Goal: Task Accomplishment & Management: Manage account settings

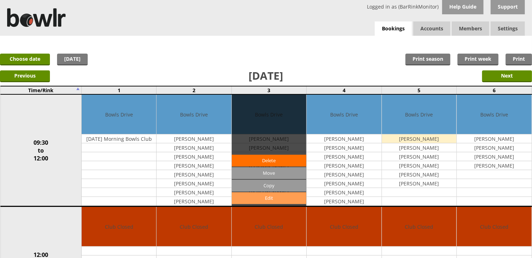
click at [270, 196] on link "Edit" at bounding box center [269, 198] width 75 height 12
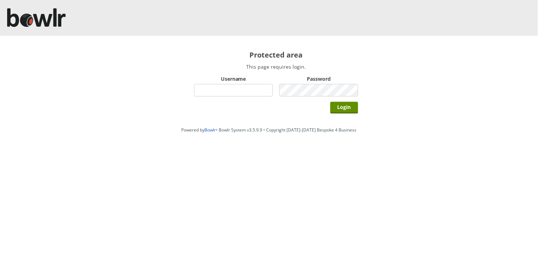
click at [227, 88] on input "Username" at bounding box center [233, 90] width 79 height 12
type input "BarRinkMonitor"
click at [330, 102] on input "Login" at bounding box center [344, 108] width 28 height 12
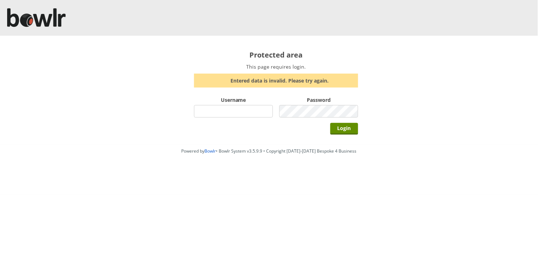
click at [259, 108] on input "Username" at bounding box center [233, 111] width 79 height 12
type input "BarRinkMonitor"
click at [330, 123] on input "Login" at bounding box center [344, 129] width 28 height 12
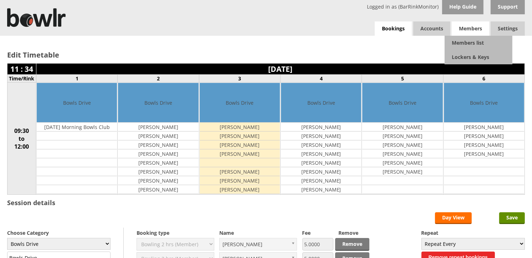
click at [466, 30] on span "Members" at bounding box center [470, 28] width 37 height 14
click at [466, 39] on link "Members list" at bounding box center [479, 43] width 68 height 14
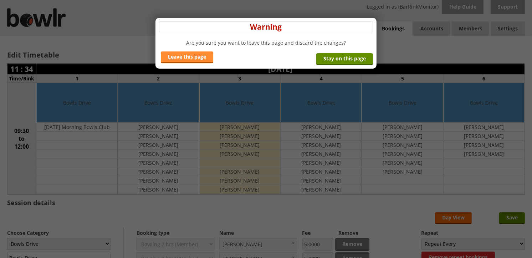
click at [194, 59] on link "Leave this page" at bounding box center [187, 57] width 52 height 12
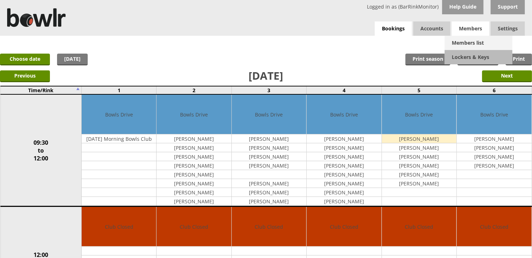
click at [471, 41] on link "Members list" at bounding box center [479, 43] width 68 height 14
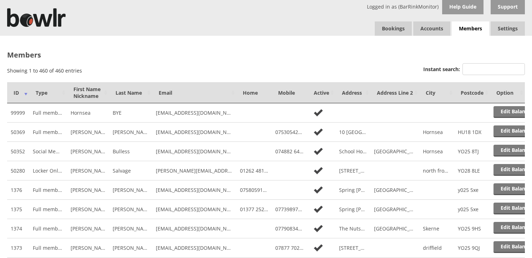
click at [468, 66] on input "Instant search:" at bounding box center [494, 69] width 62 height 12
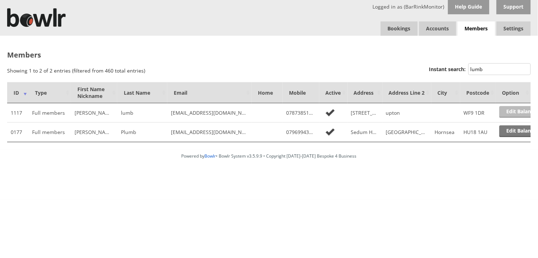
type input "lumb"
click at [511, 111] on link "Edit Balance" at bounding box center [522, 112] width 44 height 12
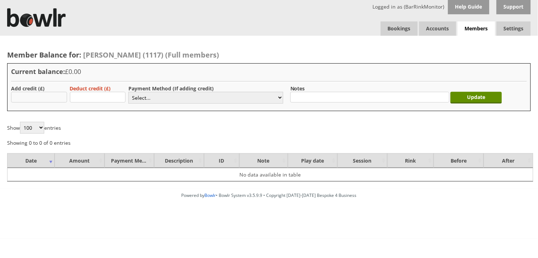
click at [48, 98] on input "text" at bounding box center [39, 97] width 56 height 11
type input "5.00"
click at [146, 98] on select "Select... Cash Card Cheque Bank Transfer Other Member Card Gift Voucher Balance" at bounding box center [205, 98] width 155 height 12
select select "1"
click at [128, 92] on select "Select... Cash Card Cheque Bank Transfer Other Member Card Gift Voucher Balance" at bounding box center [205, 98] width 155 height 12
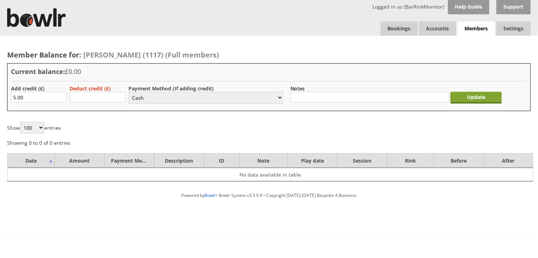
click at [465, 97] on input "Update" at bounding box center [477, 98] width 52 height 12
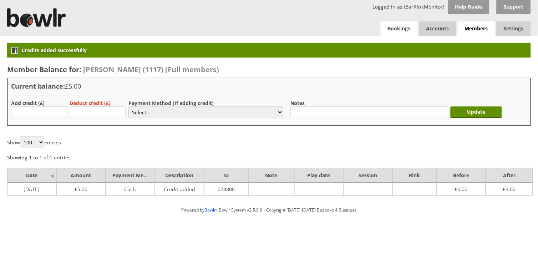
click at [401, 28] on link "Bookings" at bounding box center [399, 28] width 37 height 14
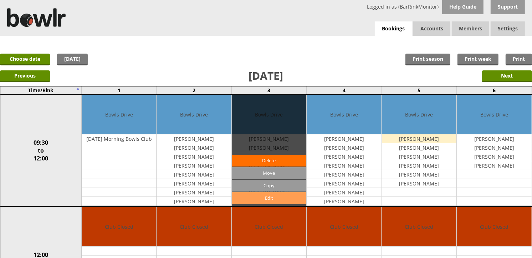
click at [273, 199] on link "Edit" at bounding box center [269, 198] width 75 height 12
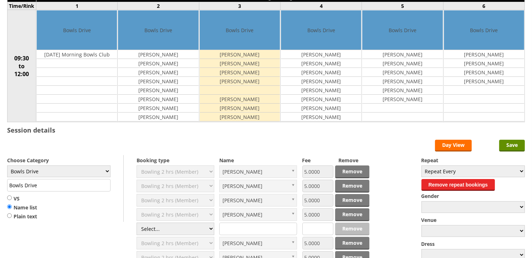
scroll to position [158, 0]
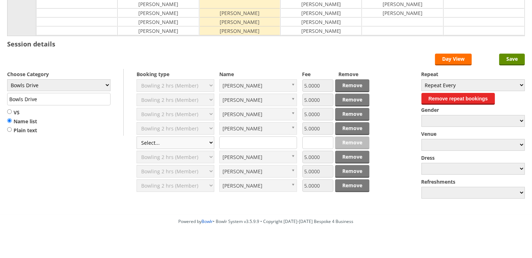
click at [181, 143] on select "Select... Club Competition (Member) Club Competition (Visitor) National (Member…" at bounding box center [176, 142] width 78 height 12
select select "1_50"
click at [137, 137] on select "Select... Club Competition (Member) Club Competition (Visitor) National (Member…" at bounding box center [176, 142] width 78 height 12
type input "5.0000"
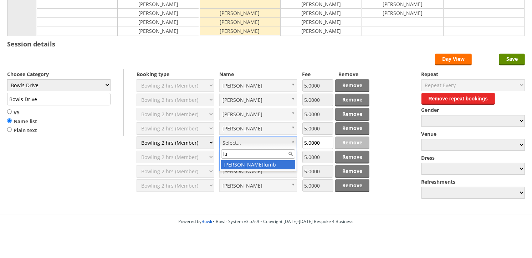
type input "l"
type input "keith"
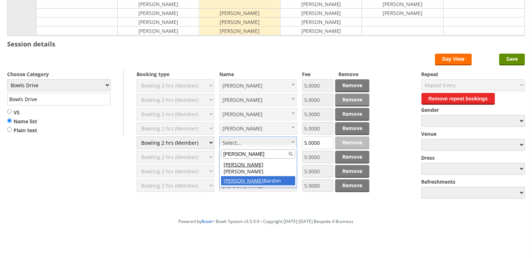
click at [163, 211] on div "Edit Timetable 11 : 35 Saturday 27th September 2025 Time/Rink 1 2 3 4 5 6 09:30…" at bounding box center [266, 45] width 532 height 337
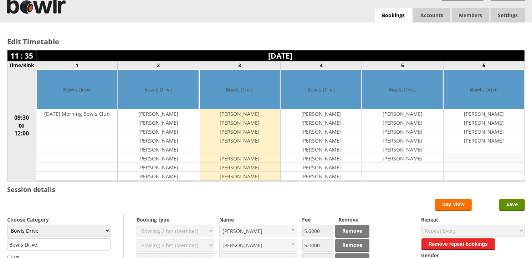
scroll to position [0, 0]
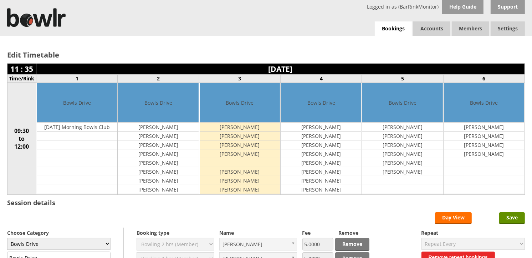
click at [0, 0] on link "Members list" at bounding box center [0, 0] width 0 height 0
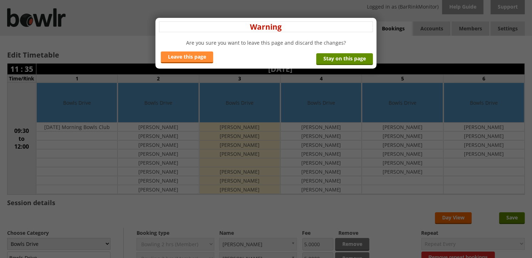
click at [179, 57] on link "Leave this page" at bounding box center [187, 57] width 52 height 12
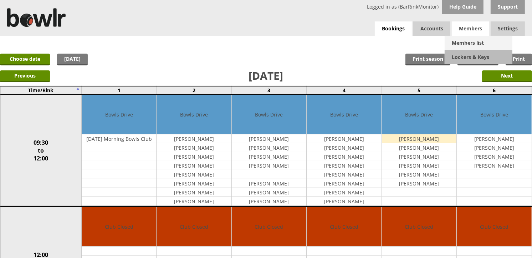
click at [463, 39] on link "Members list" at bounding box center [479, 43] width 68 height 14
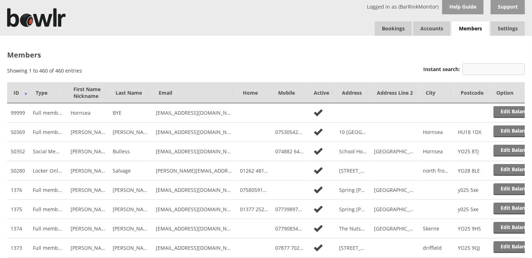
click at [469, 66] on input "Instant search:" at bounding box center [494, 69] width 62 height 12
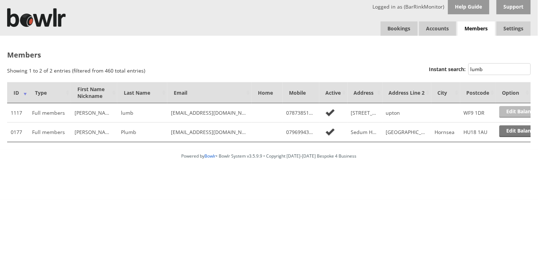
type input "lumb"
click at [512, 111] on link "Edit Balance" at bounding box center [522, 112] width 44 height 12
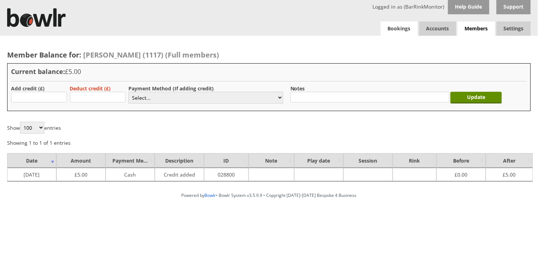
click at [398, 27] on link "Bookings" at bounding box center [399, 28] width 37 height 14
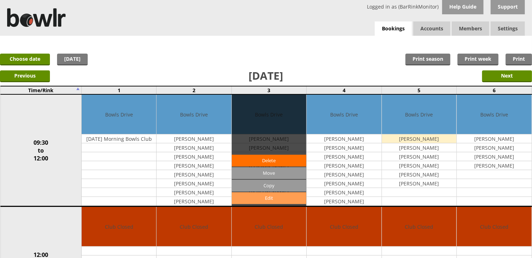
click at [275, 196] on link "Edit" at bounding box center [269, 198] width 75 height 12
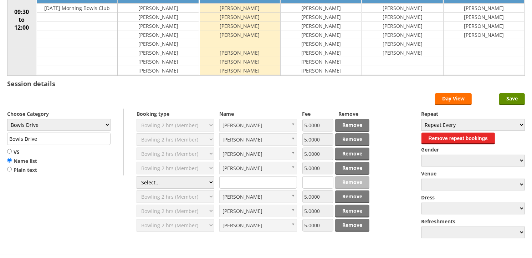
scroll to position [119, 0]
select select "1_50"
click at [137, 176] on select "Select... Club Competition (Member) Club Competition (Visitor) National (Member…" at bounding box center [176, 182] width 78 height 12
type input "5.0000"
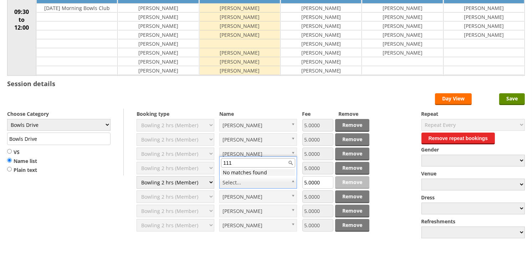
type input "1117"
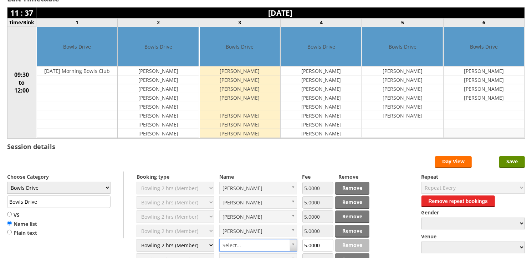
scroll to position [0, 0]
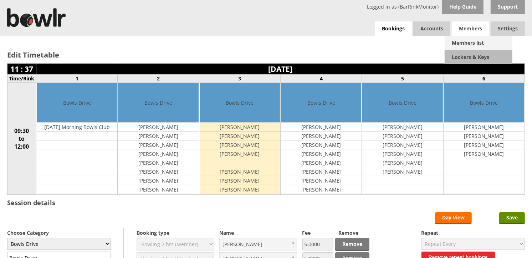
click at [467, 40] on link "Members list" at bounding box center [479, 43] width 68 height 14
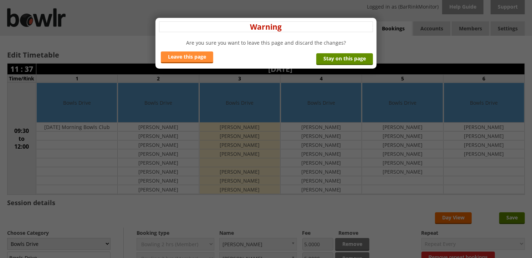
click at [198, 55] on link "Leave this page" at bounding box center [187, 57] width 52 height 12
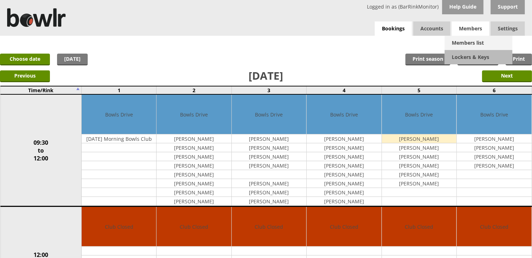
click at [462, 42] on link "Members list" at bounding box center [479, 43] width 68 height 14
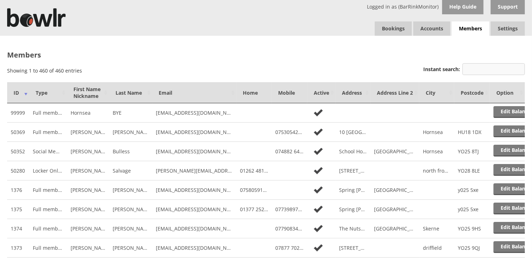
drag, startPoint x: 0, startPoint y: 0, endPoint x: 475, endPoint y: 67, distance: 479.3
click at [475, 67] on input "Instant search:" at bounding box center [494, 69] width 62 height 12
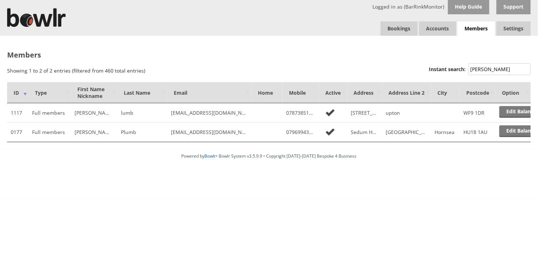
drag, startPoint x: 481, startPoint y: 68, endPoint x: 456, endPoint y: 68, distance: 24.6
click at [456, 68] on label "Instant search: lum" at bounding box center [480, 69] width 102 height 7
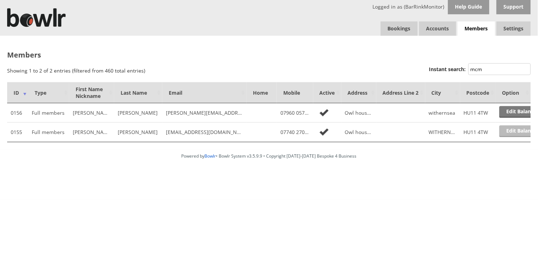
type input "mcm"
click at [514, 128] on link "Edit Balance" at bounding box center [522, 131] width 44 height 12
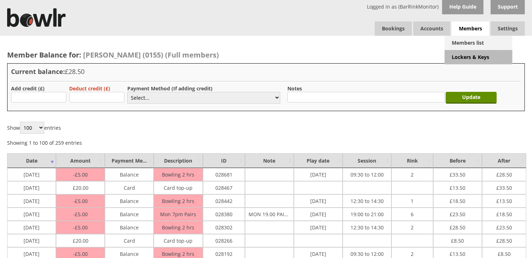
click at [468, 41] on link "Members list" at bounding box center [479, 43] width 68 height 14
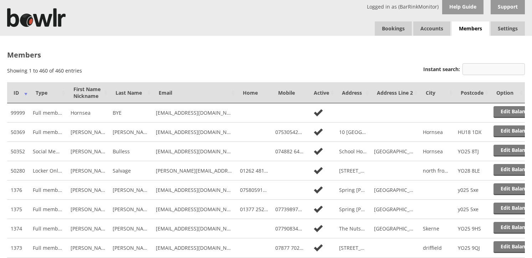
click at [472, 69] on input "Instant search:" at bounding box center [494, 69] width 62 height 12
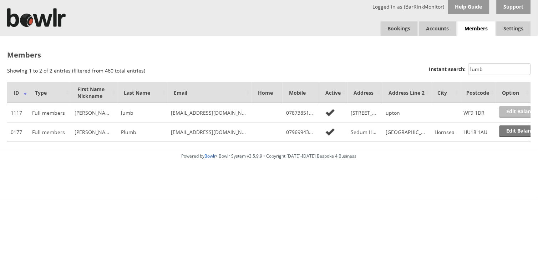
type input "lumb"
click at [514, 111] on link "Edit Balance" at bounding box center [522, 112] width 44 height 12
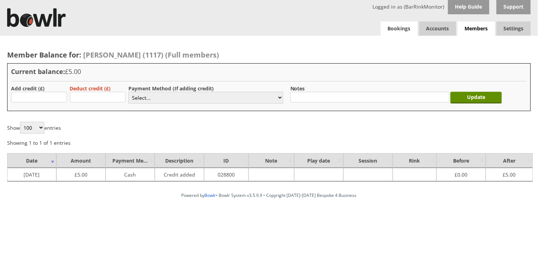
click at [404, 31] on link "Bookings" at bounding box center [399, 28] width 37 height 14
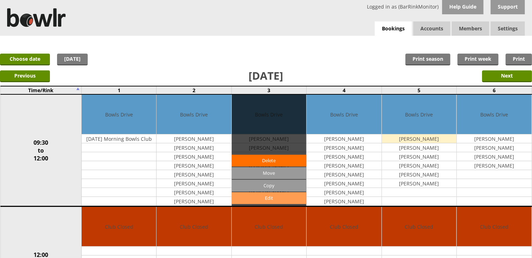
click at [279, 194] on link "Edit" at bounding box center [269, 198] width 75 height 12
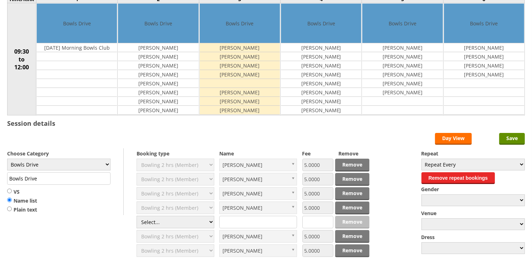
scroll to position [79, 0]
click at [195, 222] on select "Select... Club Competition (Member) Club Competition (Visitor) National (Member…" at bounding box center [176, 222] width 78 height 12
select select "1_50"
click at [137, 216] on select "Select... Club Competition (Member) Club Competition (Visitor) National (Member…" at bounding box center [176, 222] width 78 height 12
type input "5.0000"
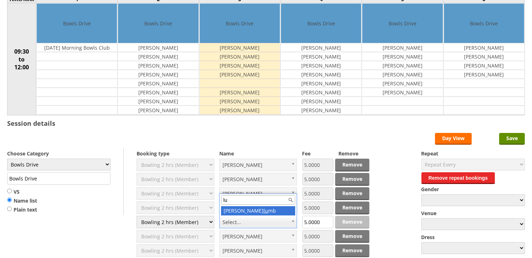
type input "l"
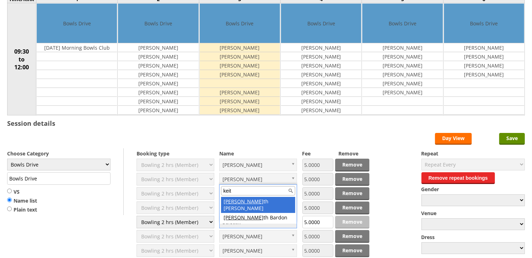
type input "keith"
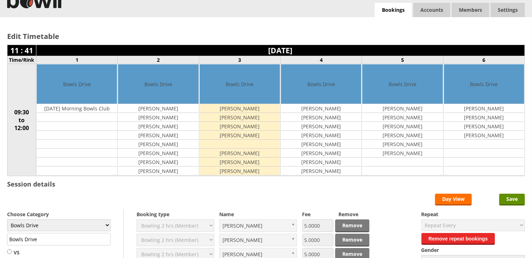
scroll to position [0, 0]
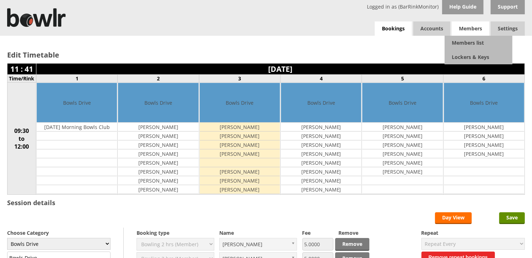
click at [474, 30] on span "Members" at bounding box center [470, 28] width 37 height 14
click at [472, 41] on link "Members list" at bounding box center [479, 43] width 68 height 14
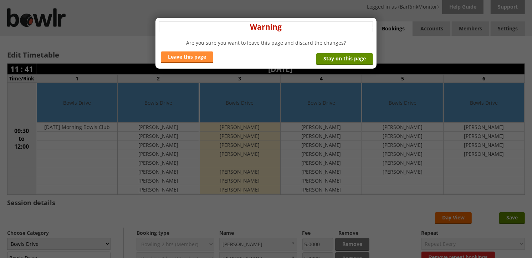
click at [202, 54] on link "Leave this page" at bounding box center [187, 57] width 52 height 12
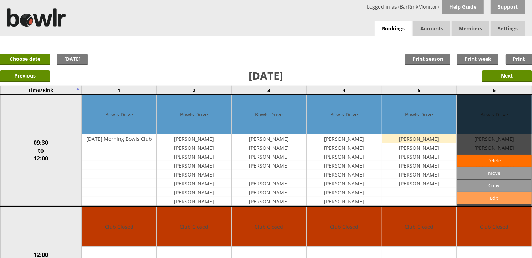
click at [485, 194] on link "Edit" at bounding box center [494, 198] width 75 height 12
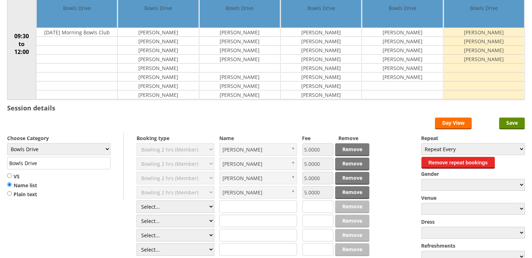
scroll to position [119, 0]
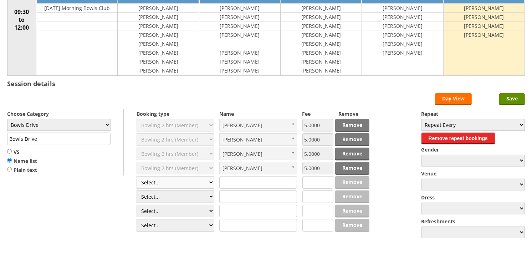
click at [184, 183] on select "Select... Club Competition (Member) Club Competition (Visitor) National (Member…" at bounding box center [176, 182] width 78 height 12
select select "1_50"
click at [137, 176] on select "Select... Club Competition (Member) Club Competition (Visitor) National (Member…" at bounding box center [176, 182] width 78 height 12
type input "5.0000"
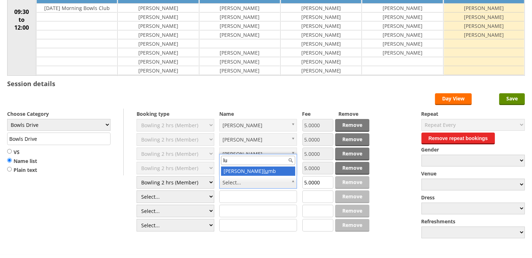
type input "lum"
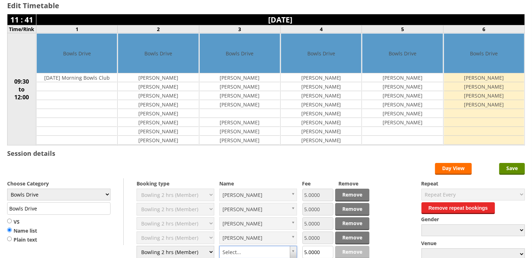
scroll to position [0, 0]
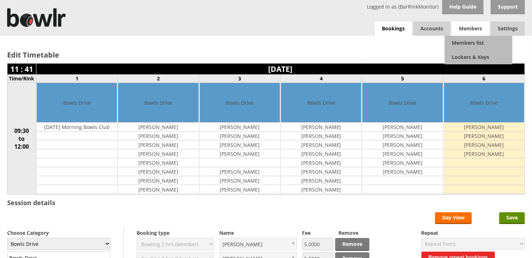
click at [476, 27] on span "Members" at bounding box center [470, 28] width 37 height 14
click at [467, 44] on link "Members list" at bounding box center [479, 43] width 68 height 14
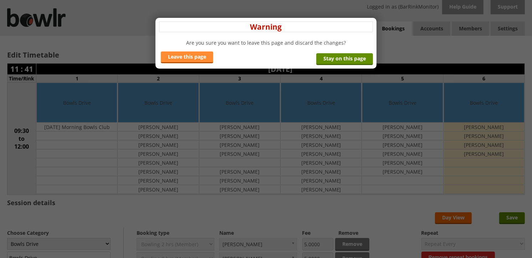
click at [196, 58] on link "Leave this page" at bounding box center [187, 57] width 52 height 12
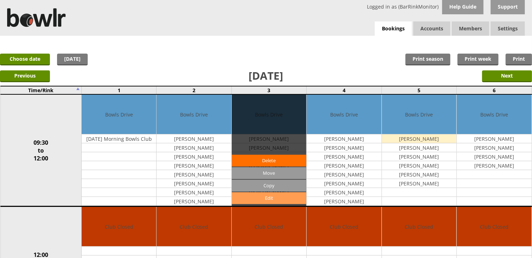
click at [270, 196] on link "Edit" at bounding box center [269, 198] width 75 height 12
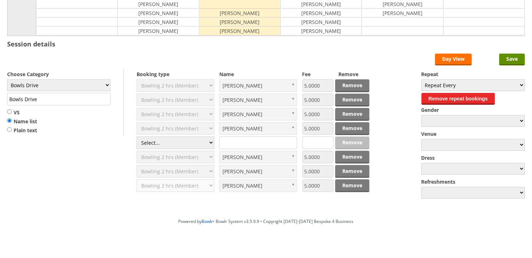
scroll to position [158, 0]
click at [198, 138] on select "Select... Club Competition (Member) Club Competition (Visitor) National (Member…" at bounding box center [176, 142] width 78 height 12
select select "1_50"
click at [137, 137] on select "Select... Club Competition (Member) Club Competition (Visitor) National (Member…" at bounding box center [176, 142] width 78 height 12
type input "5.0000"
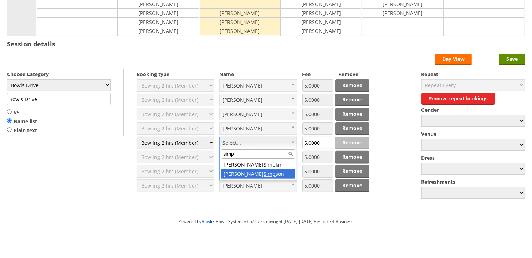
type input "simp"
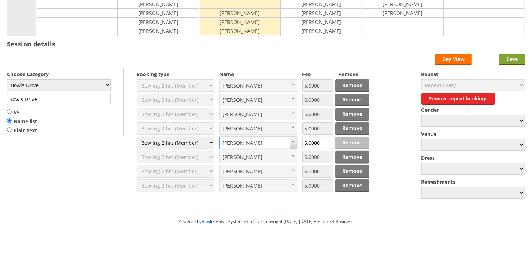
click at [517, 57] on input "Save" at bounding box center [513, 60] width 26 height 12
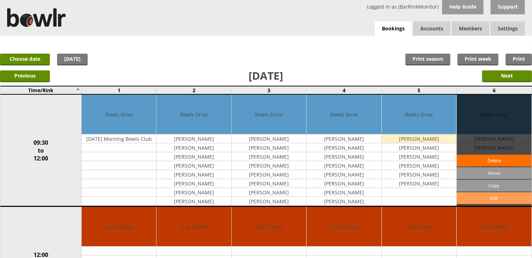
click at [494, 194] on link "Edit" at bounding box center [494, 198] width 75 height 12
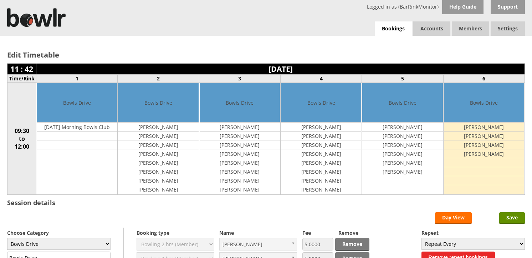
scroll to position [166, 0]
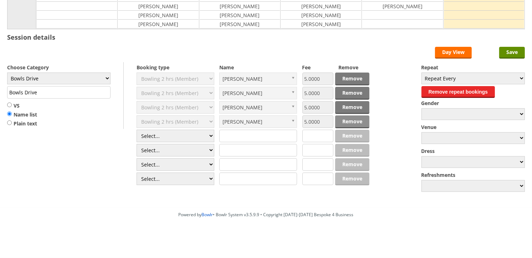
click at [345, 122] on link "Remove" at bounding box center [352, 121] width 34 height 13
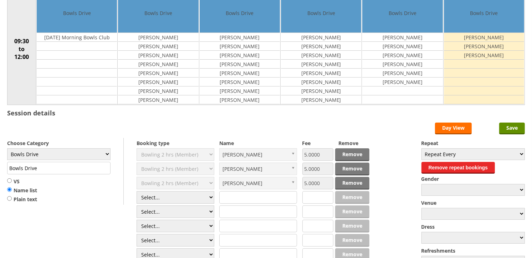
scroll to position [119, 0]
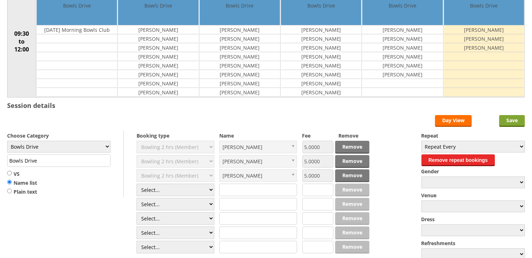
click at [507, 121] on input "Save" at bounding box center [513, 121] width 26 height 12
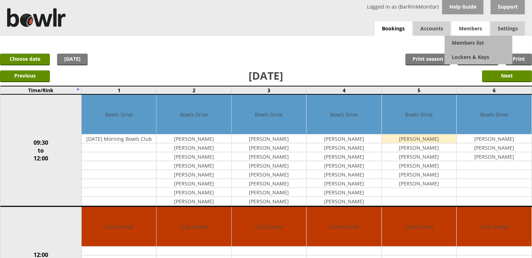
click at [475, 29] on span "Members" at bounding box center [470, 28] width 37 height 14
click at [473, 45] on link "Members list" at bounding box center [479, 43] width 68 height 14
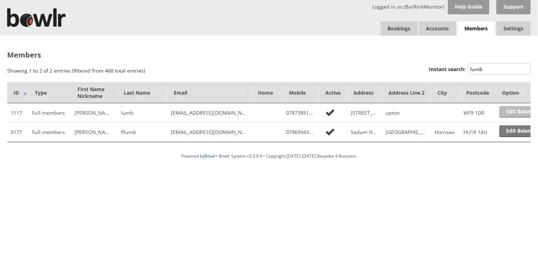
type input "lumb"
click at [507, 110] on link "Edit Balance" at bounding box center [522, 112] width 44 height 12
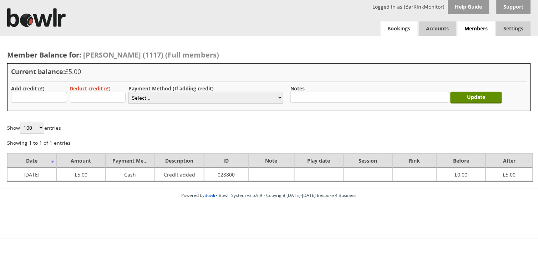
click at [401, 29] on link "Bookings" at bounding box center [399, 28] width 37 height 14
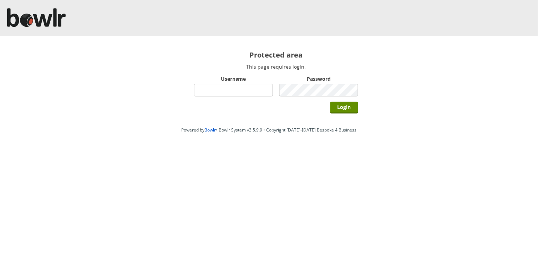
click at [206, 89] on input "Username" at bounding box center [233, 90] width 79 height 12
type input "BarRinkMonitor"
type input "746"
click at [330, 102] on input "Login" at bounding box center [344, 108] width 28 height 12
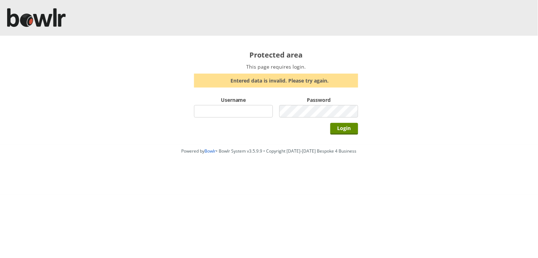
click at [252, 108] on input "Username" at bounding box center [233, 111] width 79 height 12
type input "BarRinkMonitor"
click at [330, 123] on input "Login" at bounding box center [344, 129] width 28 height 12
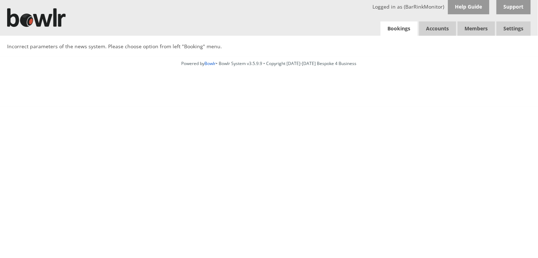
click at [399, 30] on link "Bookings" at bounding box center [399, 28] width 37 height 15
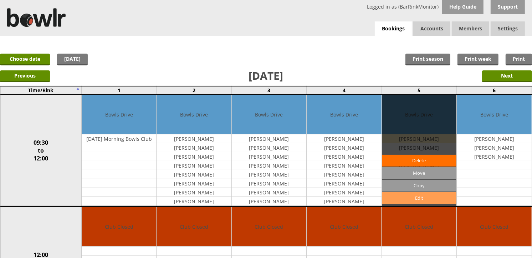
click at [430, 195] on link "Edit" at bounding box center [419, 198] width 75 height 12
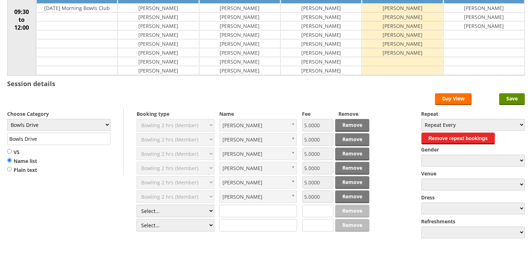
scroll to position [119, 0]
click at [211, 211] on select "Select... Club Competition (Member) Club Competition (Visitor) National (Member…" at bounding box center [176, 210] width 78 height 12
select select "1_50"
click at [137, 205] on select "Select... Club Competition (Member) Club Competition (Visitor) National (Member…" at bounding box center [176, 210] width 78 height 12
type input "5.0000"
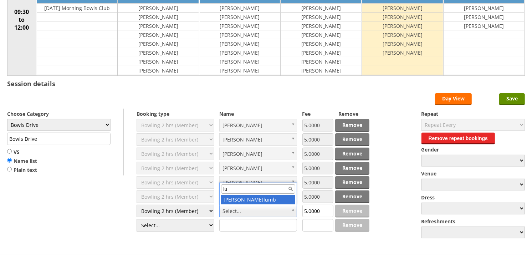
type input "l"
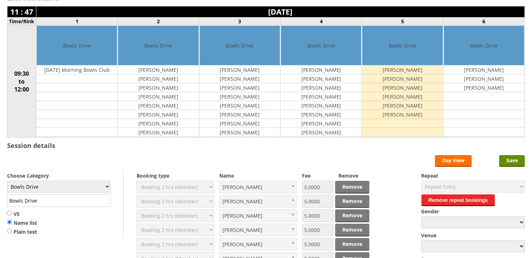
scroll to position [0, 0]
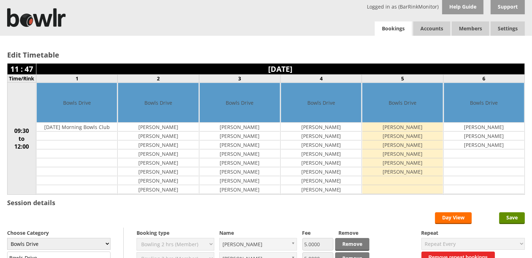
click at [394, 29] on link "Bookings" at bounding box center [393, 28] width 37 height 15
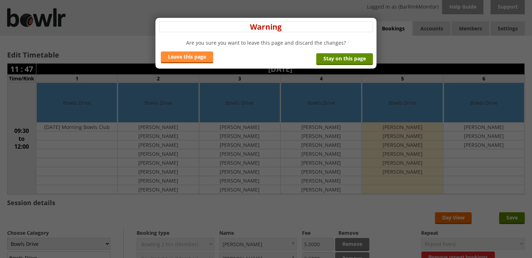
click at [190, 58] on link "Leave this page" at bounding box center [187, 57] width 52 height 12
